Goal: Book appointment/travel/reservation

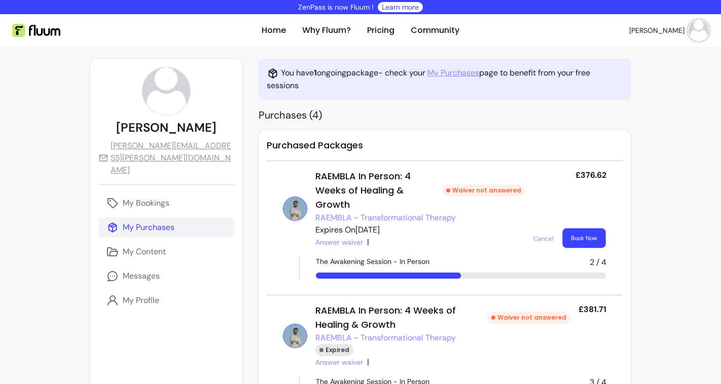
click at [597, 229] on button "Book Now" at bounding box center [584, 239] width 43 height 20
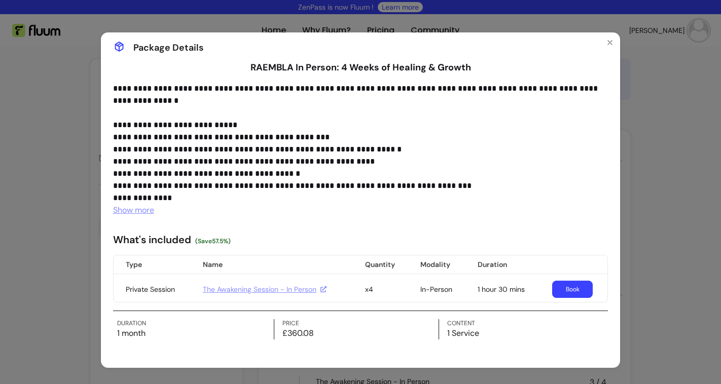
scroll to position [7, 0]
click at [295, 289] on link "The Awakening Session - In Person" at bounding box center [265, 290] width 124 height 10
click at [610, 41] on icon "Close" at bounding box center [610, 43] width 8 height 8
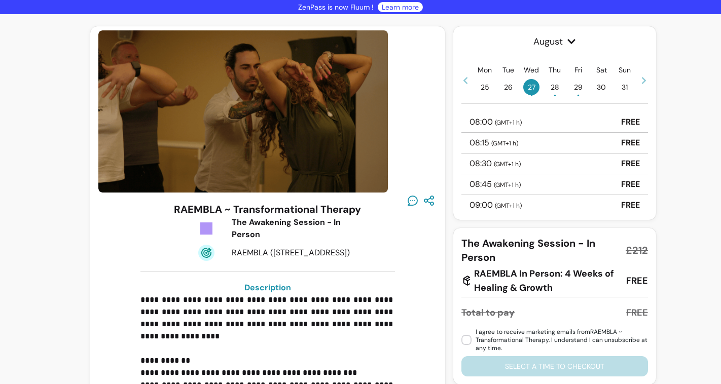
click at [605, 87] on span "30" at bounding box center [601, 87] width 16 height 16
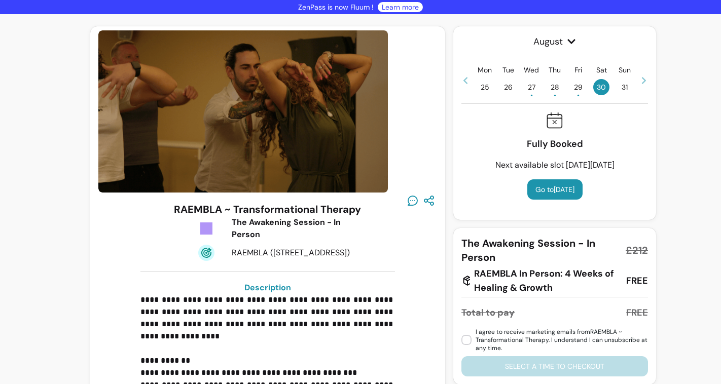
click at [645, 83] on icon at bounding box center [644, 81] width 8 height 8
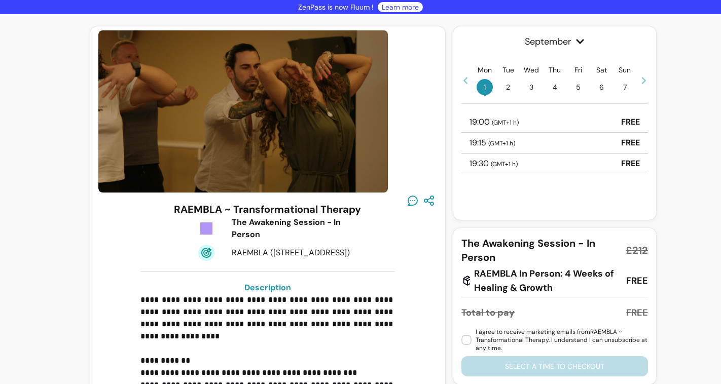
click at [498, 122] on span "( GMT+1 h )" at bounding box center [505, 123] width 27 height 8
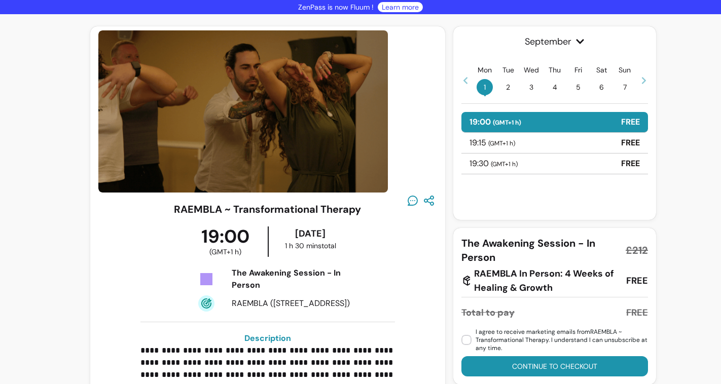
scroll to position [58, 0]
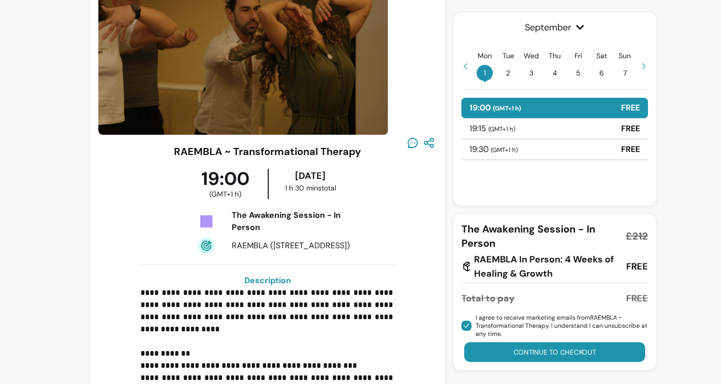
click at [509, 347] on button "Continue to checkout" at bounding box center [555, 353] width 181 height 20
